Goal: Task Accomplishment & Management: Use online tool/utility

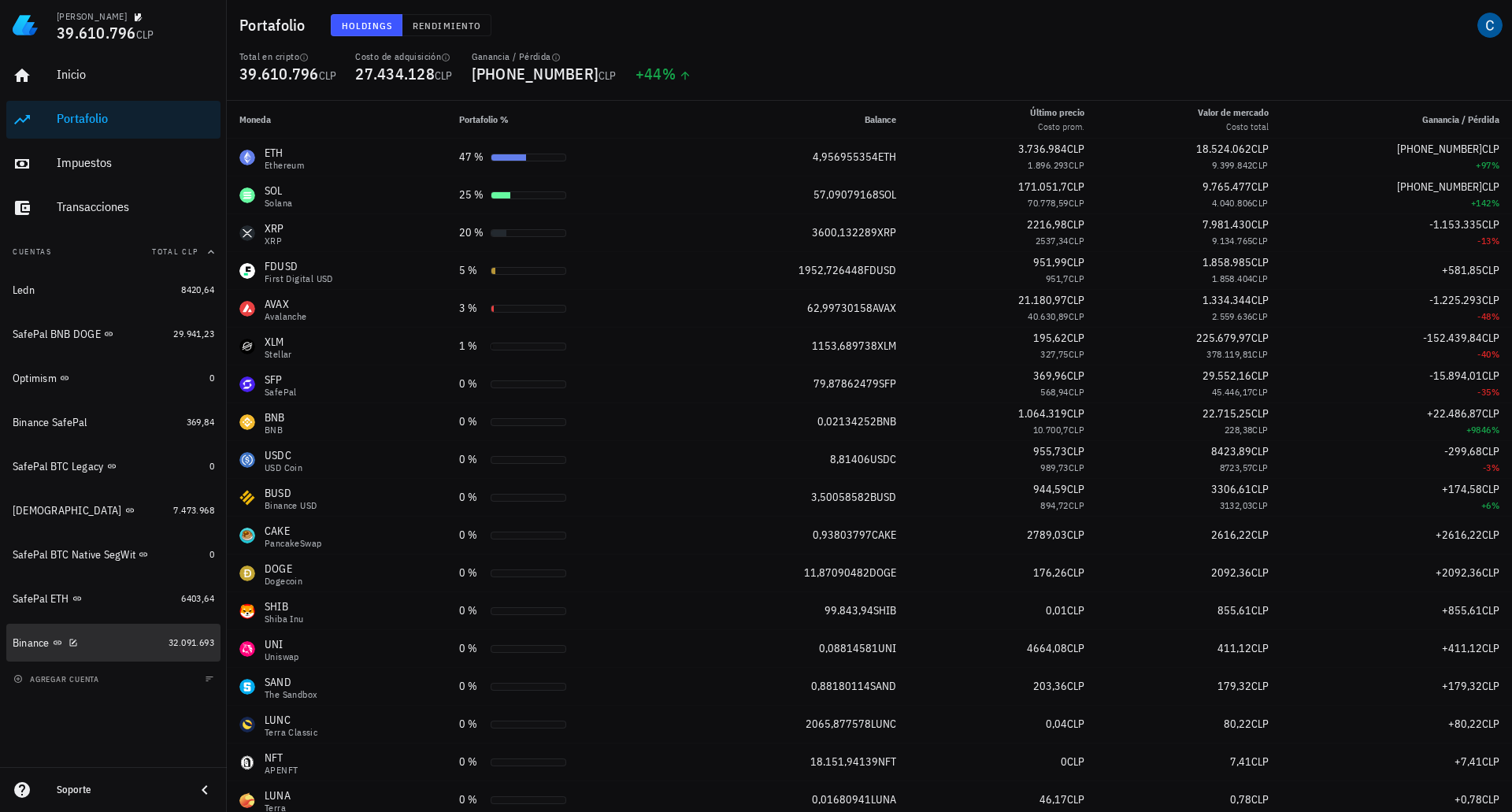
click at [27, 648] on div "Binance" at bounding box center [30, 643] width 37 height 13
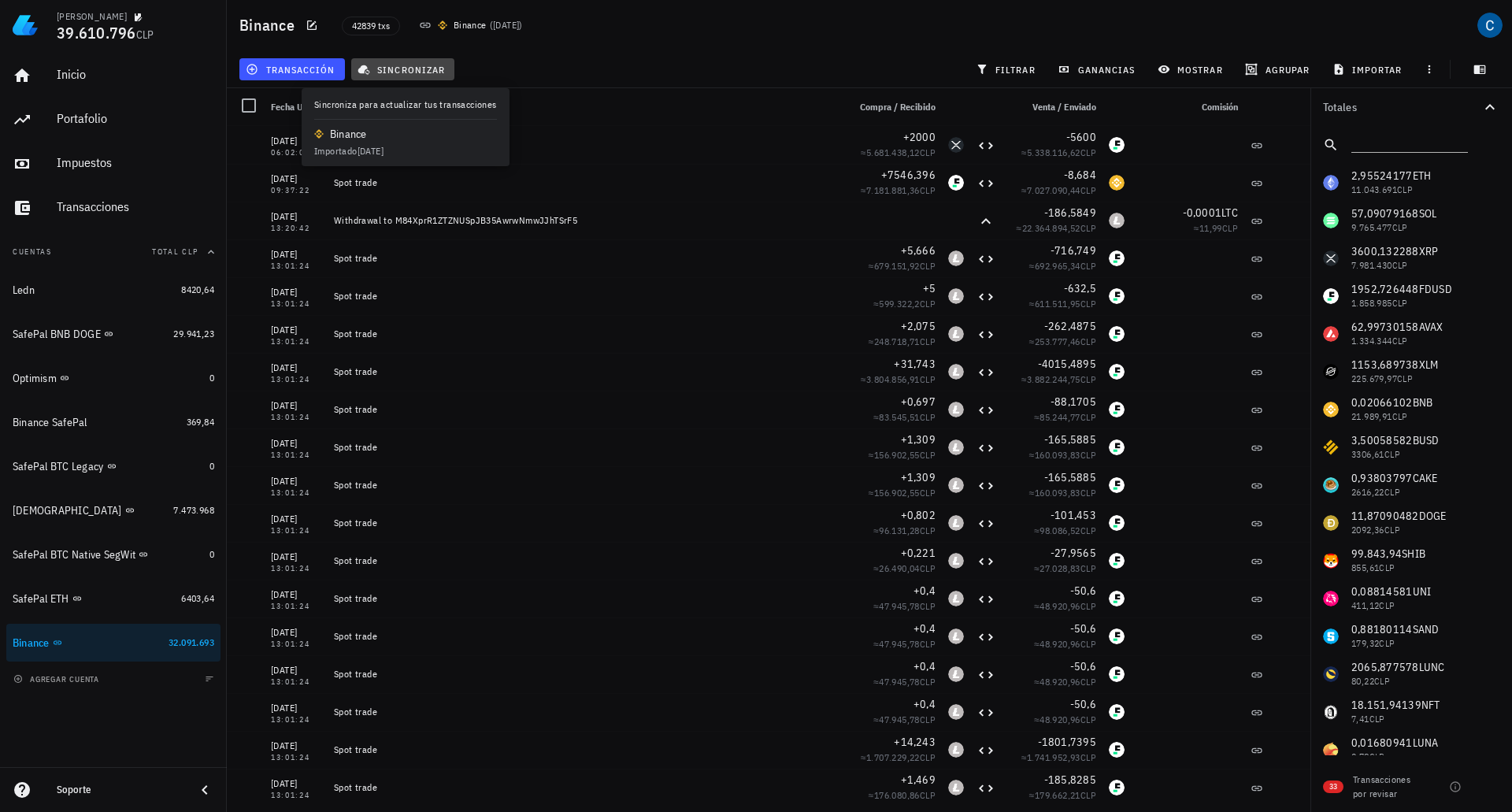
click at [405, 70] on span "sincronizar" at bounding box center [402, 69] width 84 height 12
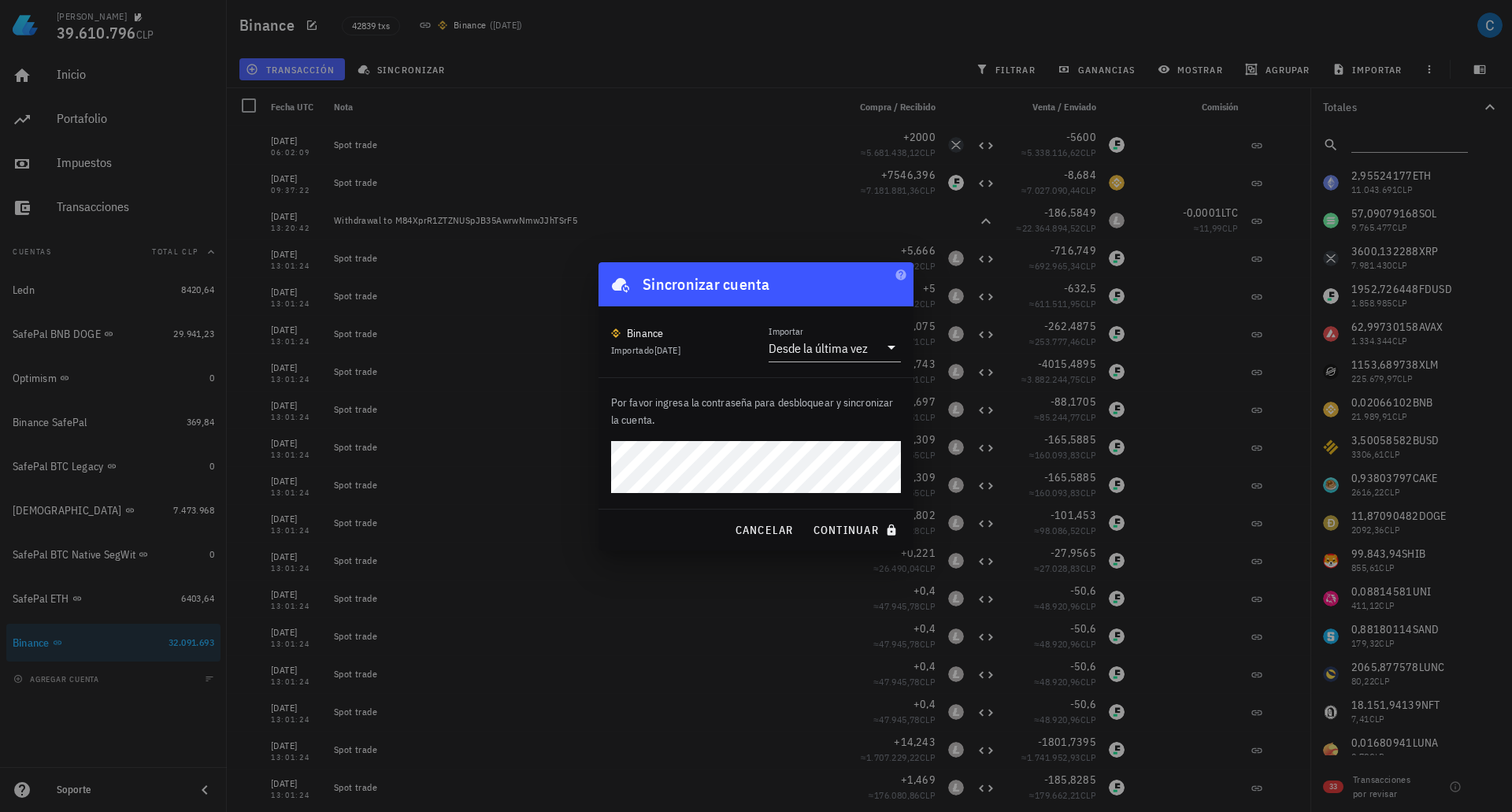
click at [807, 516] on button "continuar" at bounding box center [857, 530] width 100 height 28
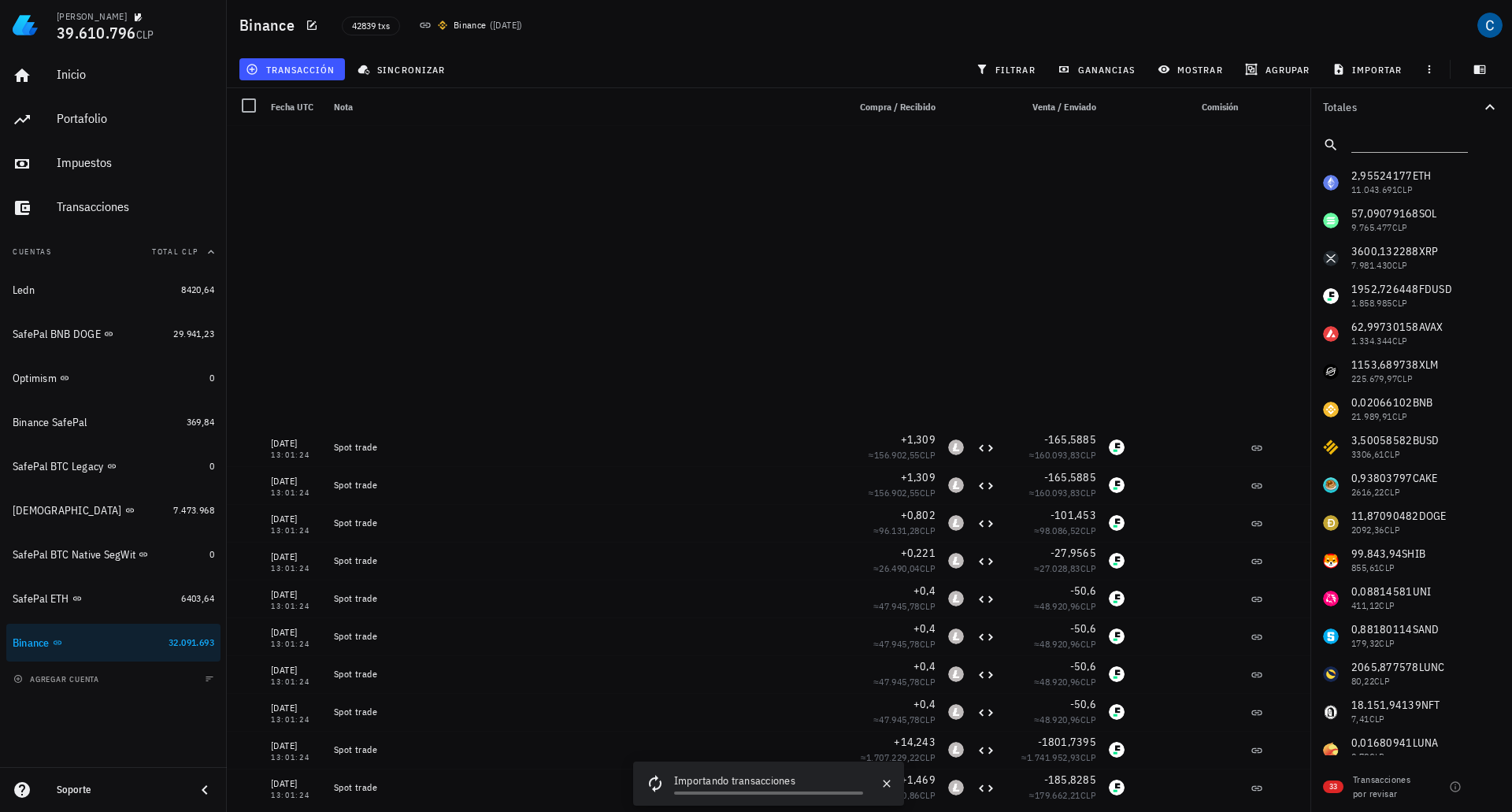
scroll to position [472, 0]
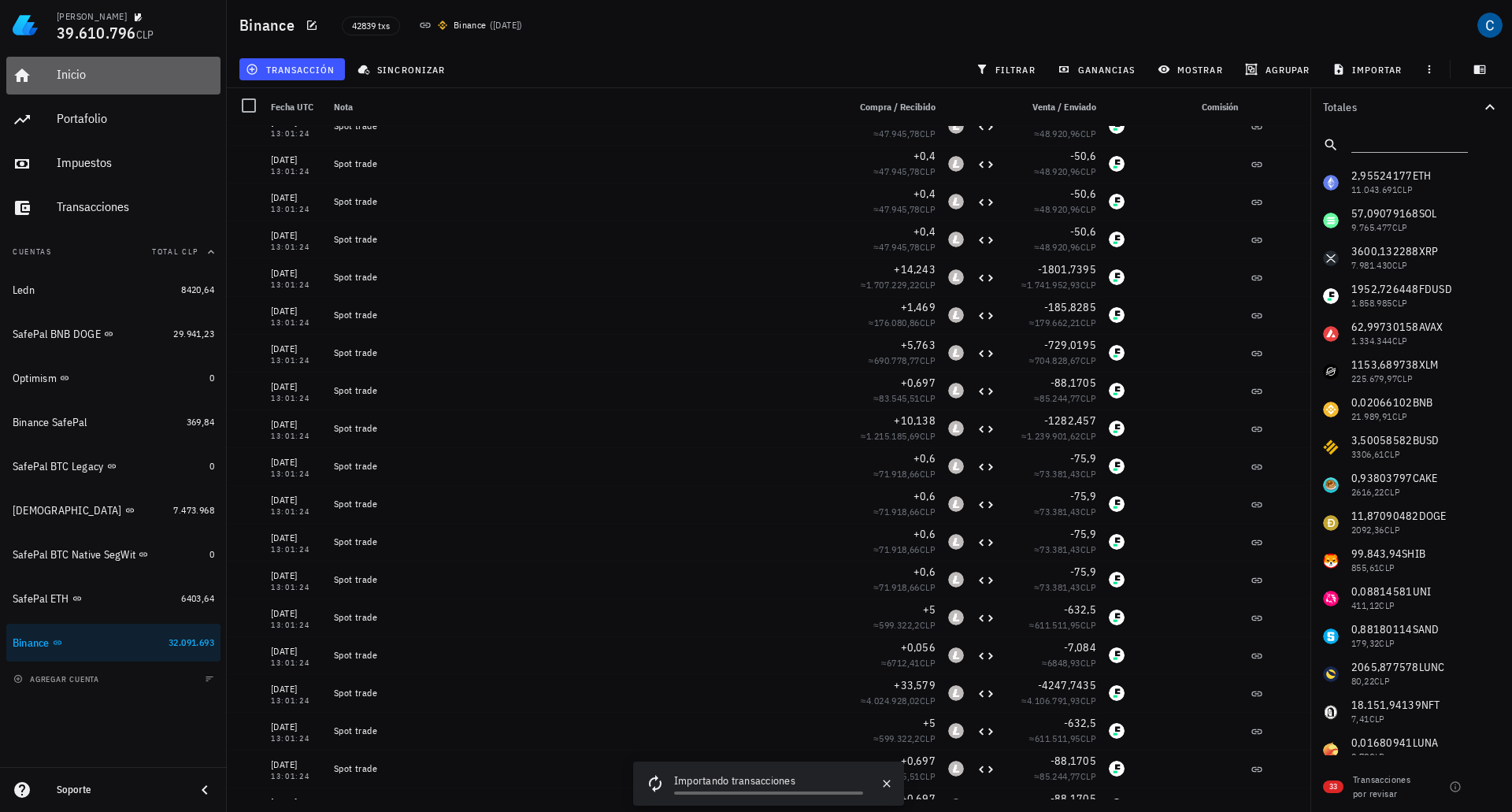
click at [80, 78] on div "Inicio" at bounding box center [135, 75] width 157 height 15
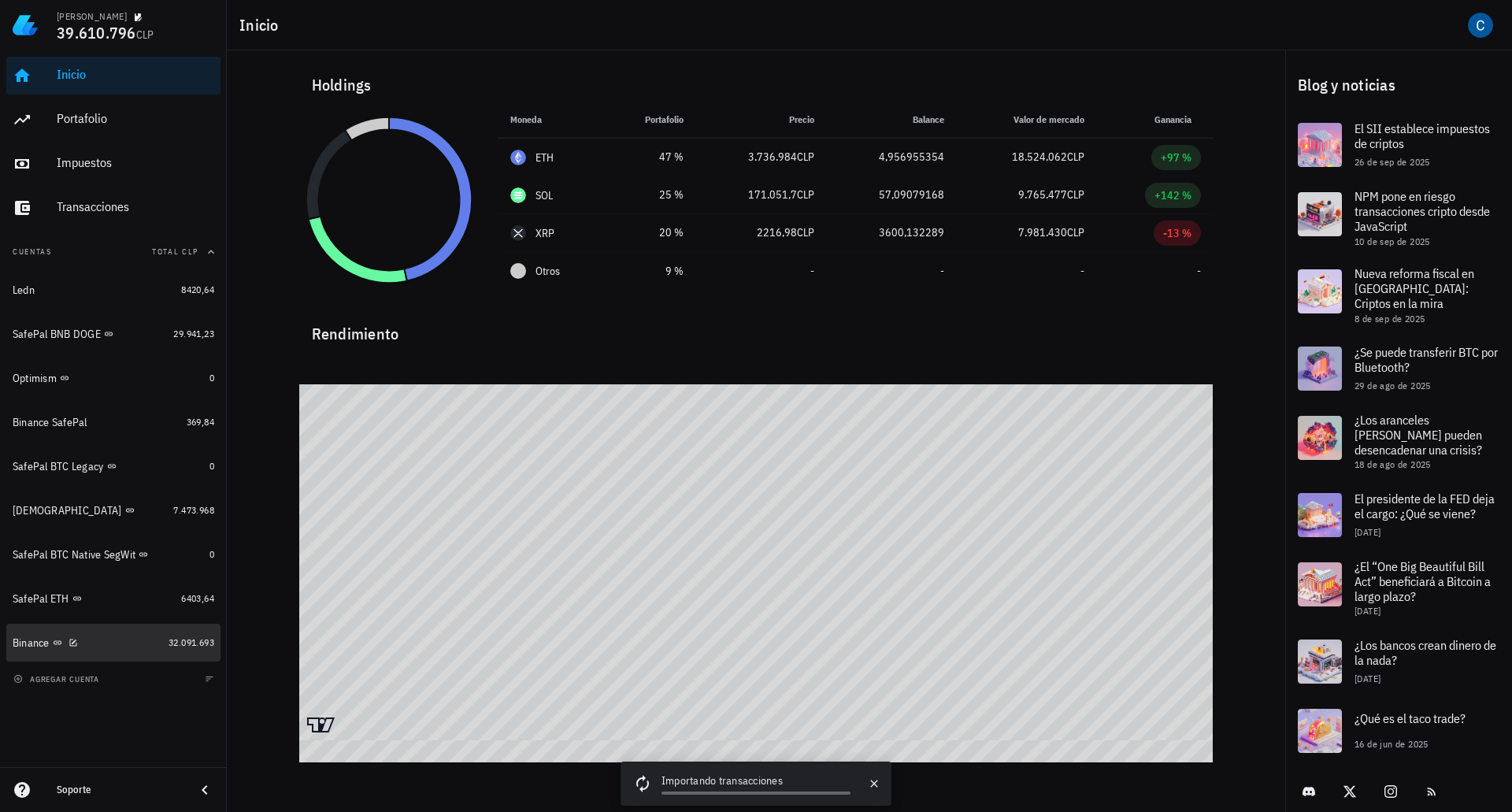
click at [31, 639] on div "Binance" at bounding box center [30, 643] width 37 height 13
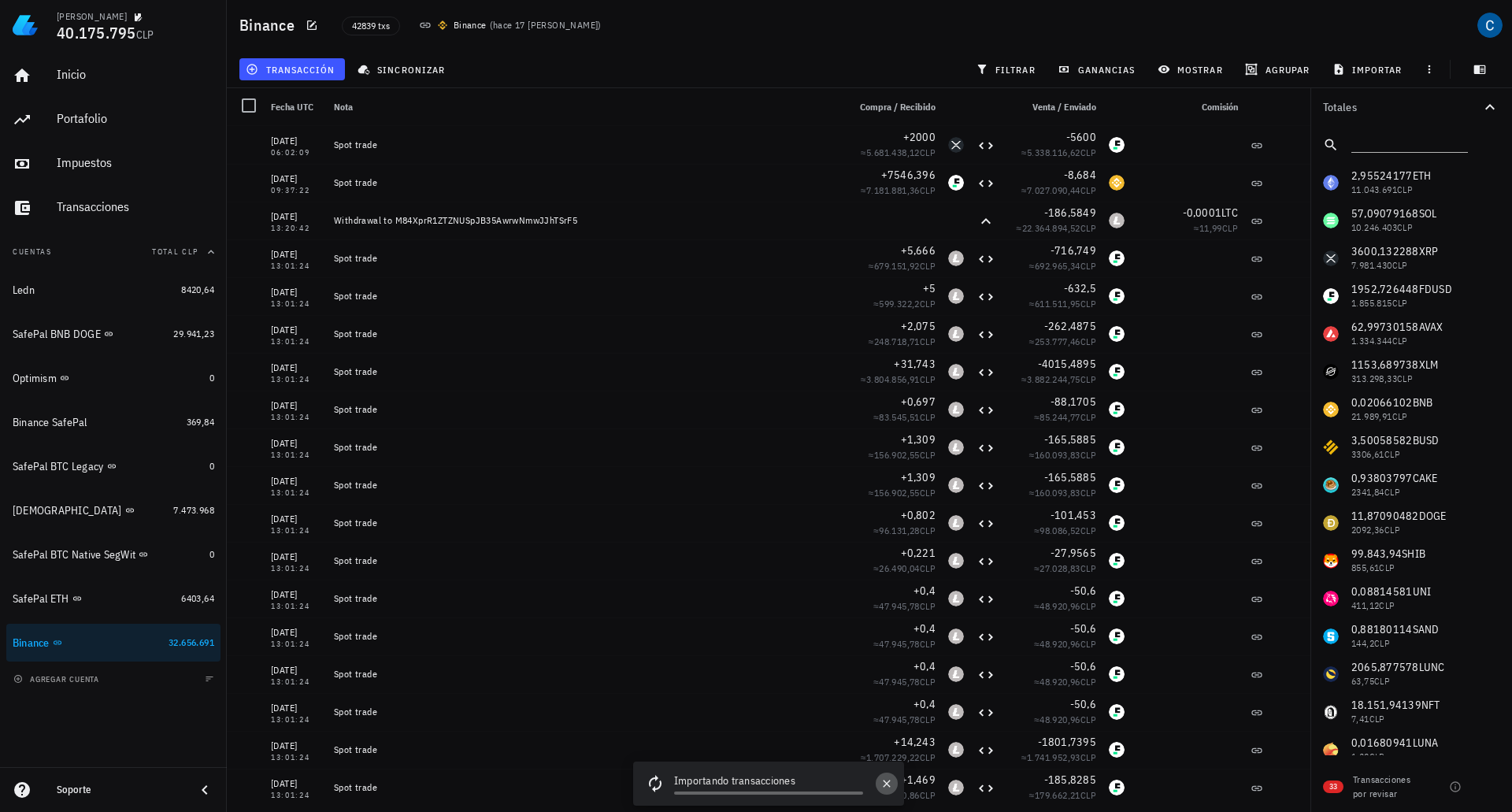
click at [885, 776] on button "button" at bounding box center [886, 783] width 22 height 22
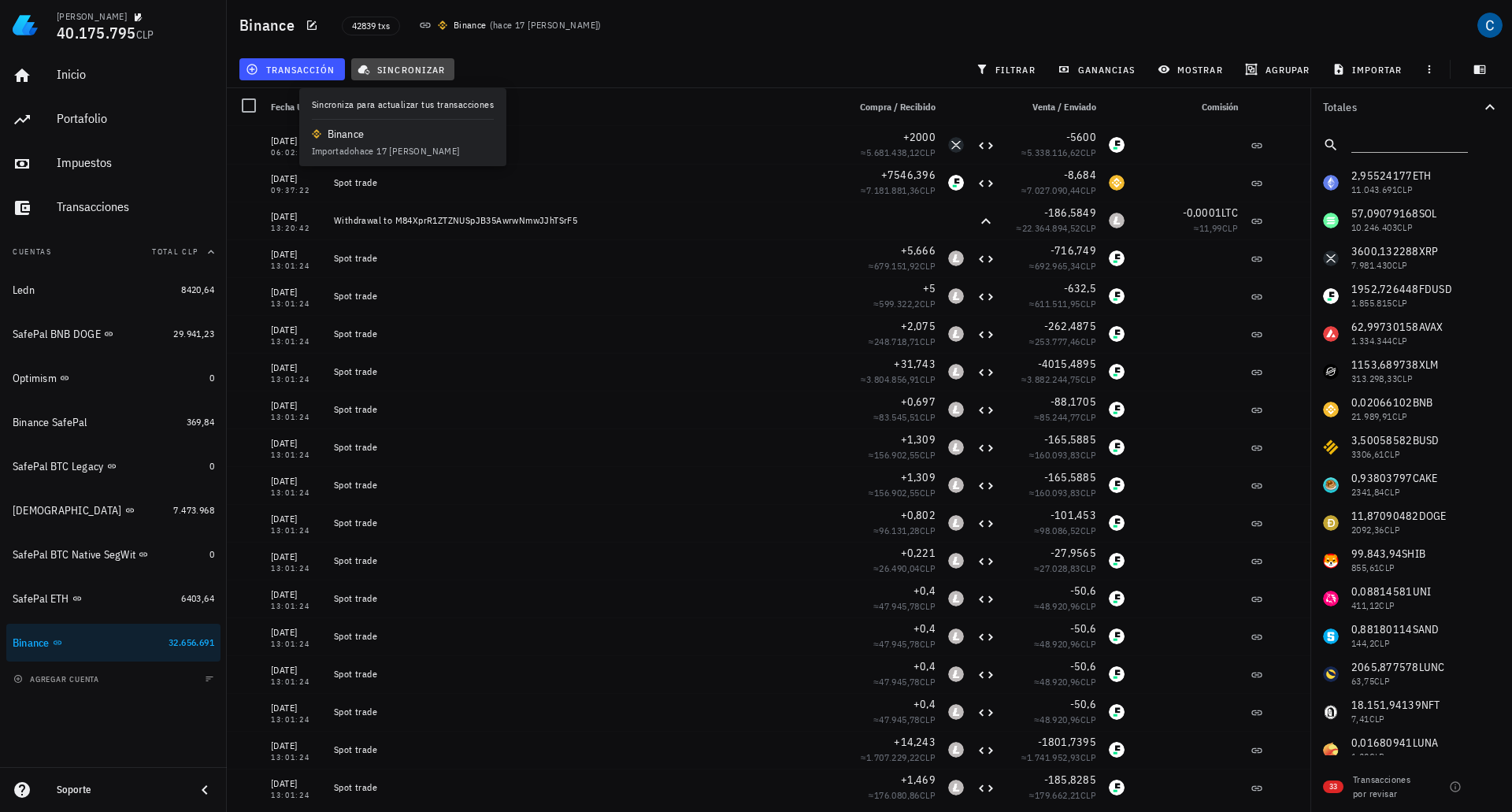
click at [423, 68] on span "sincronizar" at bounding box center [402, 69] width 84 height 12
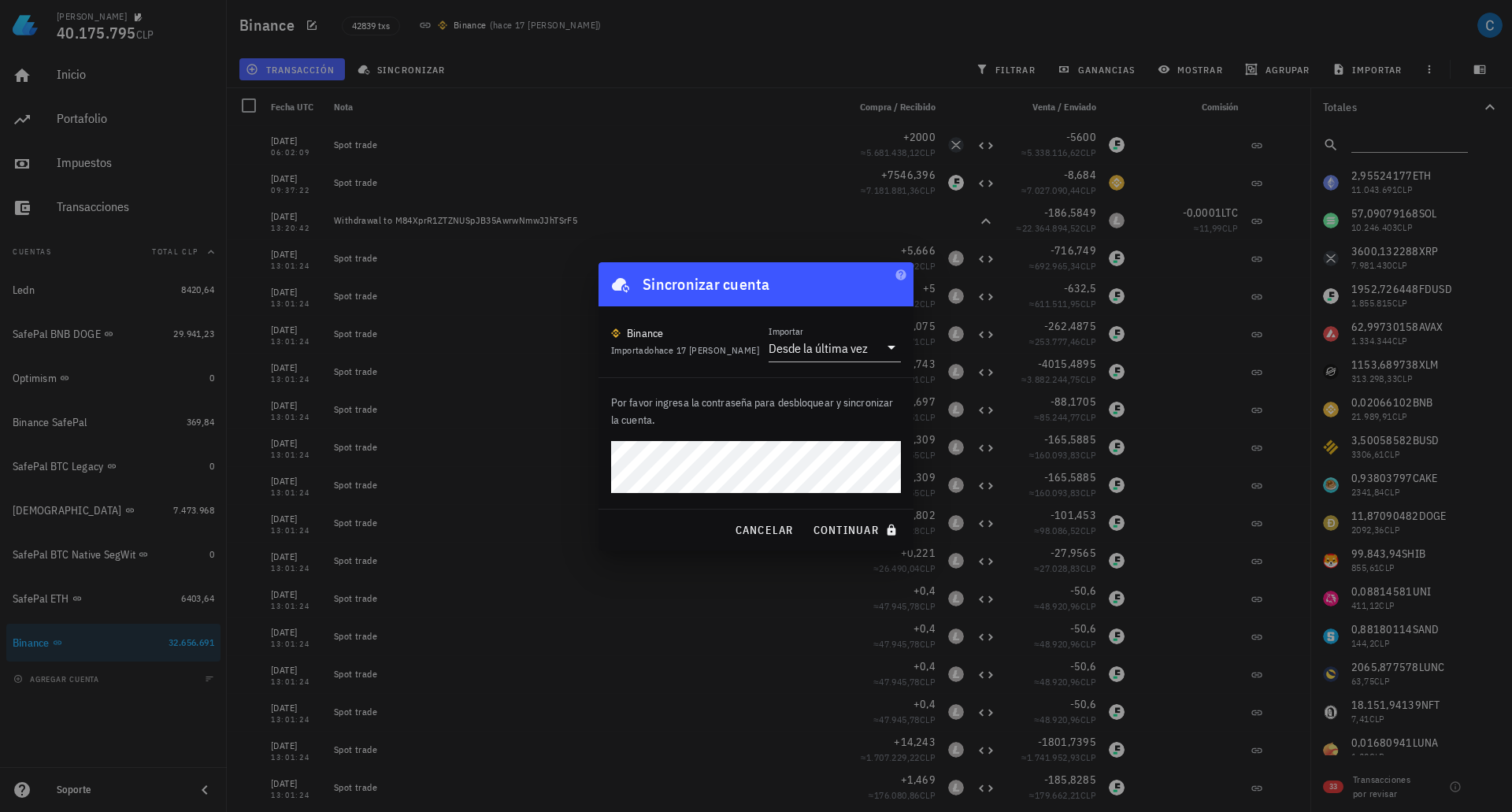
click at [807, 516] on button "continuar" at bounding box center [857, 530] width 100 height 28
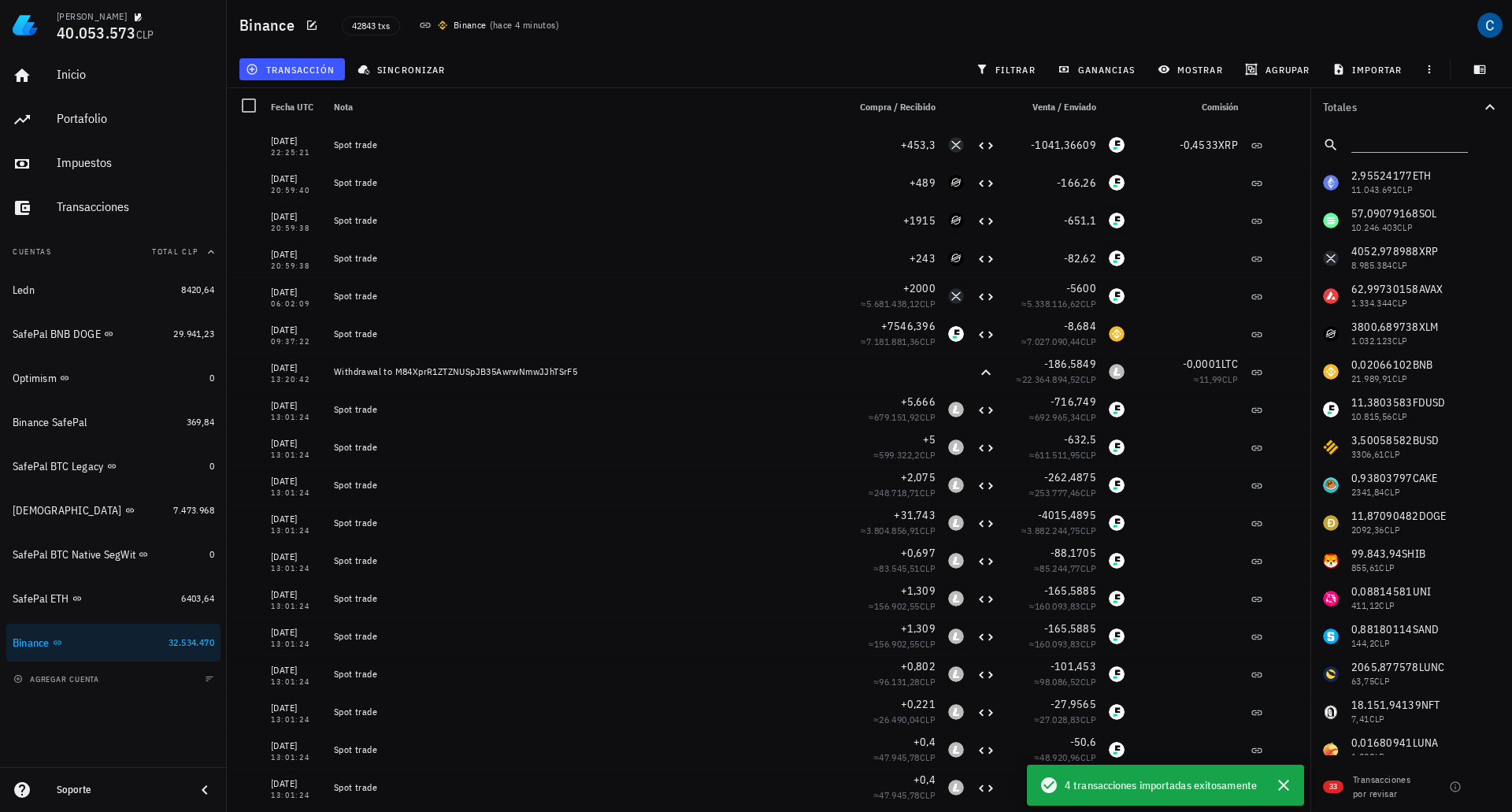
click at [637, 44] on div "42843 txs Binance ( hace 4 minutos )" at bounding box center [678, 26] width 692 height 40
